Goal: Find contact information: Find contact information

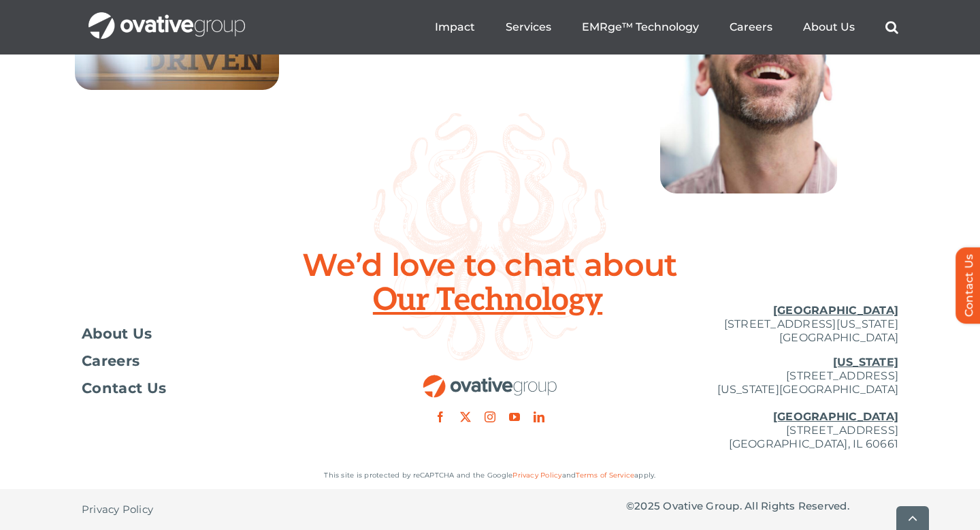
scroll to position [5035, 0]
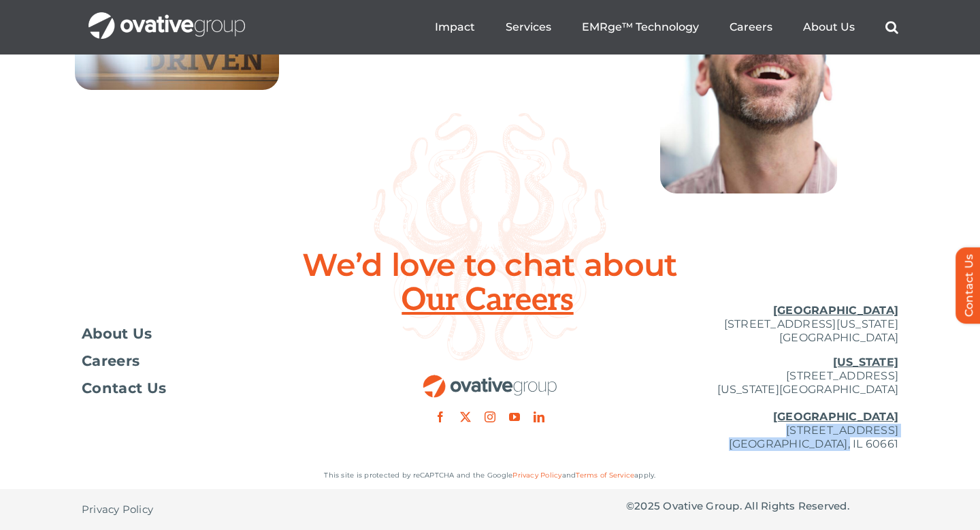
drag, startPoint x: 683, startPoint y: 428, endPoint x: 897, endPoint y: 440, distance: 214.7
click at [897, 440] on p "[US_STATE][GEOGRAPHIC_DATA][STREET_ADDRESS][US_STATE] [GEOGRAPHIC_DATA] [STREET…" at bounding box center [762, 402] width 272 height 95
copy p "[STREET_ADDRESS]"
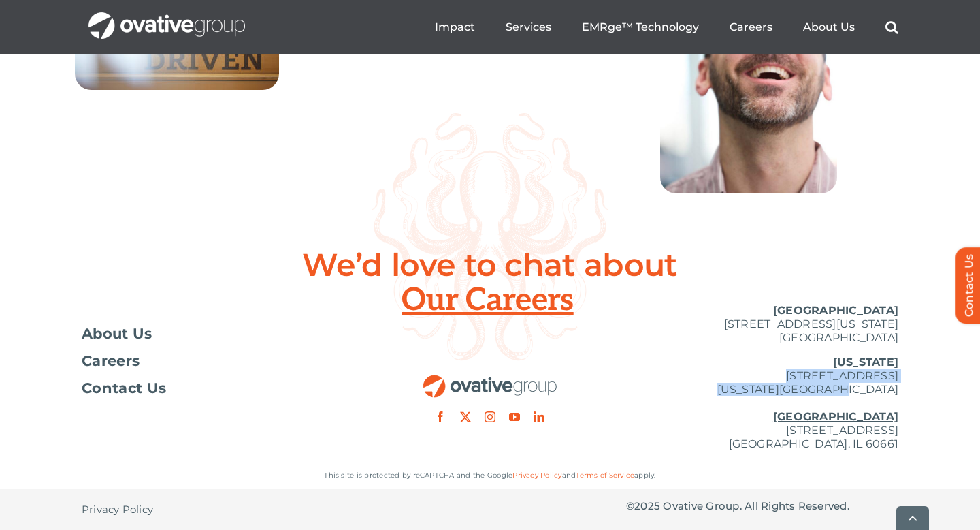
drag, startPoint x: 742, startPoint y: 374, endPoint x: 899, endPoint y: 387, distance: 157.7
click at [899, 387] on div "Toggle Navigation About Us Careers Contact Us [GEOGRAPHIC_DATA] [STREET_ADDRESS…" at bounding box center [490, 377] width 980 height 169
copy p "[STREET_ADDRESS][US_STATE]"
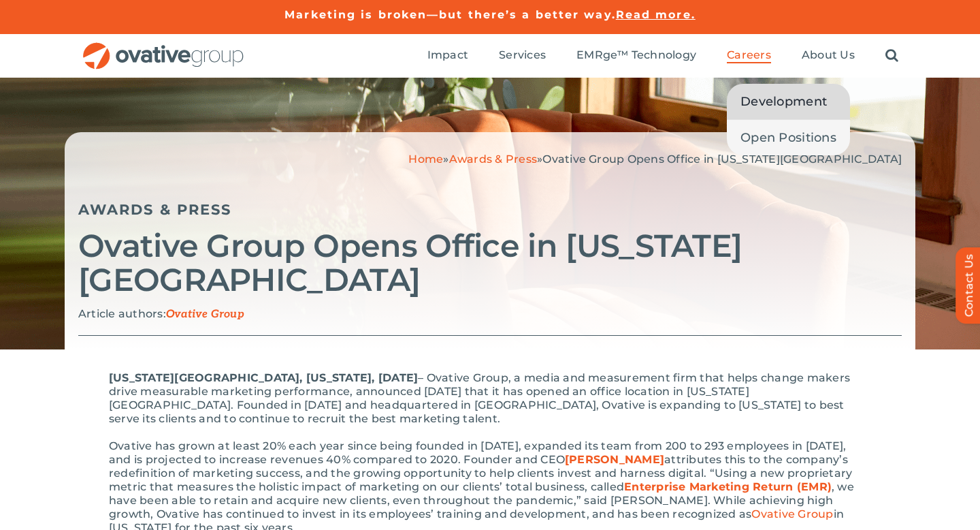
click at [762, 99] on span "Development" at bounding box center [783, 101] width 86 height 19
